Goal: Information Seeking & Learning: Learn about a topic

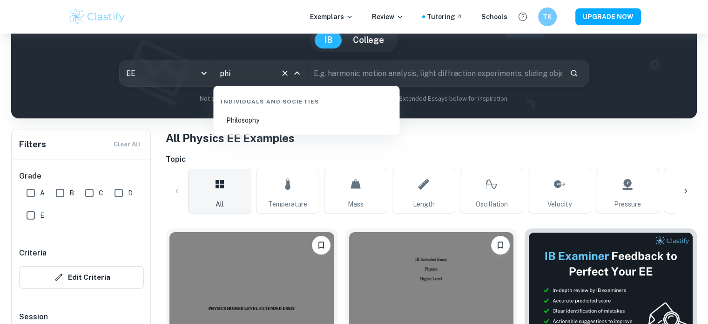
click at [261, 118] on li "Philosophy" at bounding box center [306, 119] width 179 height 21
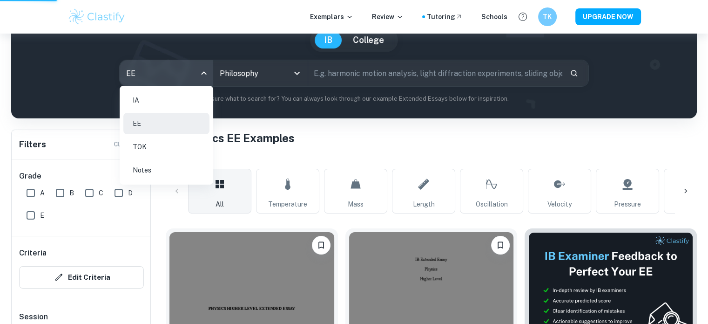
click at [209, 71] on body "We value your privacy We use cookies to enhance your browsing experience, serve…" at bounding box center [354, 104] width 708 height 324
click at [175, 102] on li "IA" at bounding box center [166, 99] width 86 height 21
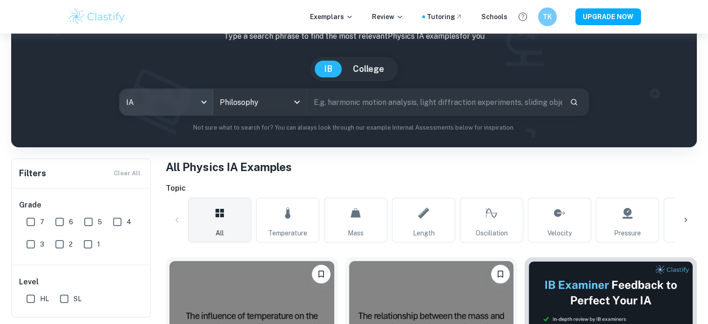
scroll to position [59, 0]
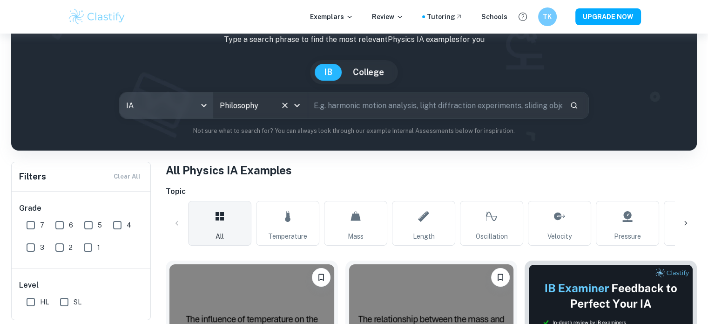
click at [231, 116] on div "Philosophy All Subjects" at bounding box center [259, 105] width 93 height 26
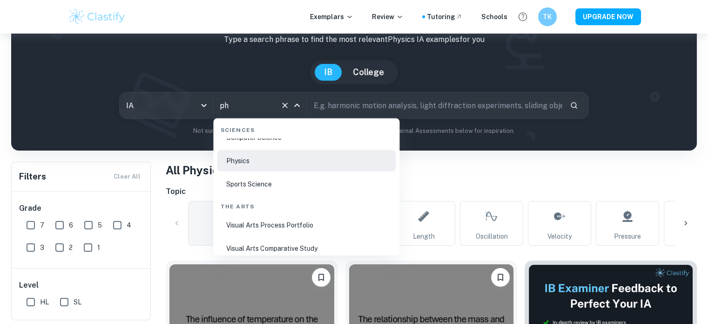
scroll to position [0, 0]
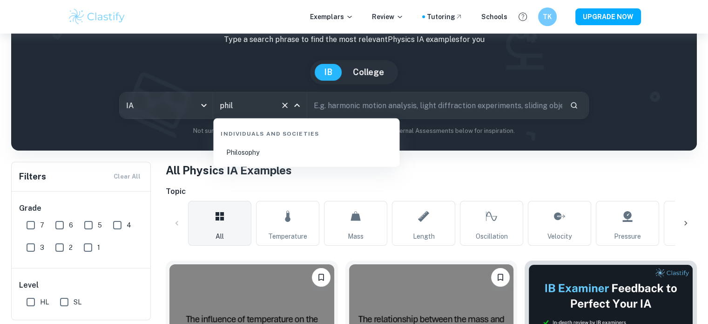
click at [246, 156] on li "Philosophy" at bounding box center [306, 152] width 179 height 21
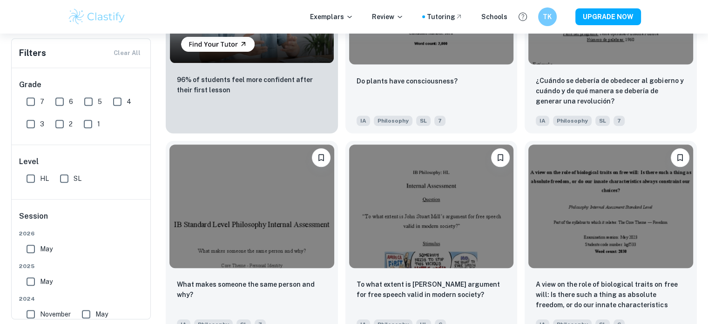
scroll to position [715, 0]
type input "Philosophy"
click at [252, 315] on div "7" at bounding box center [258, 320] width 15 height 15
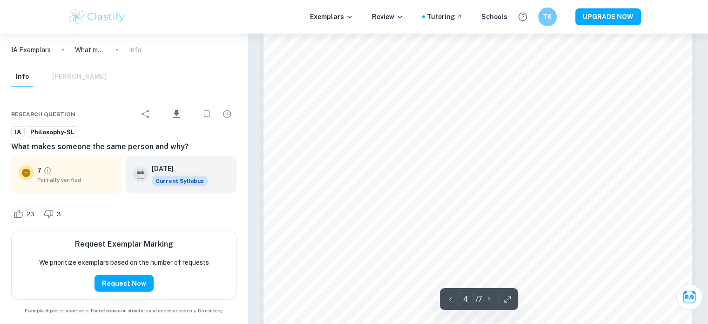
scroll to position [2122, 0]
type input "7"
